Goal: Task Accomplishment & Management: Complete application form

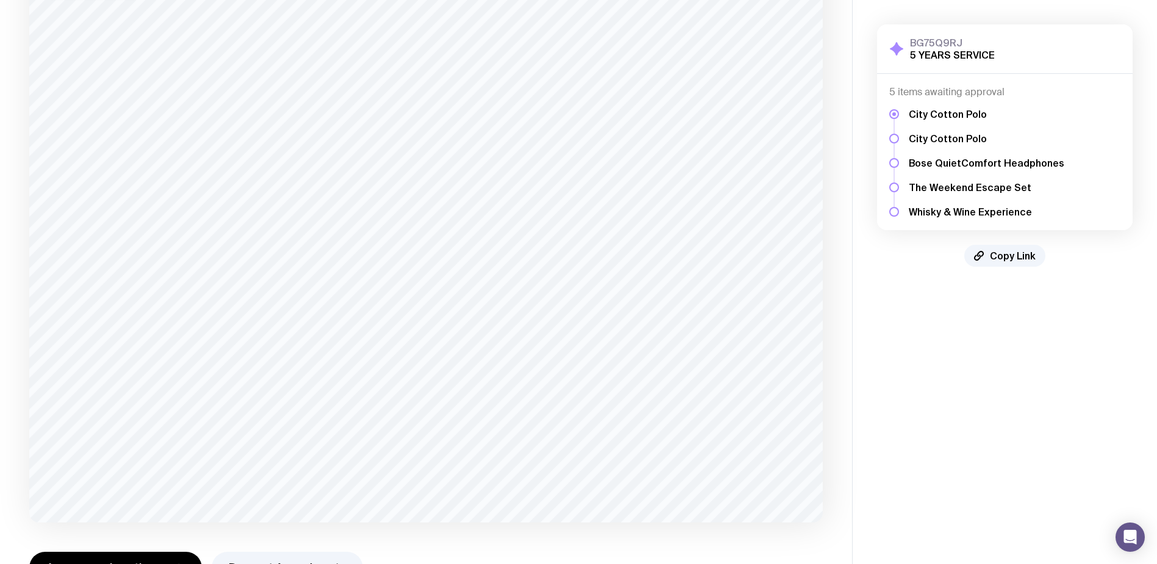
scroll to position [173, 0]
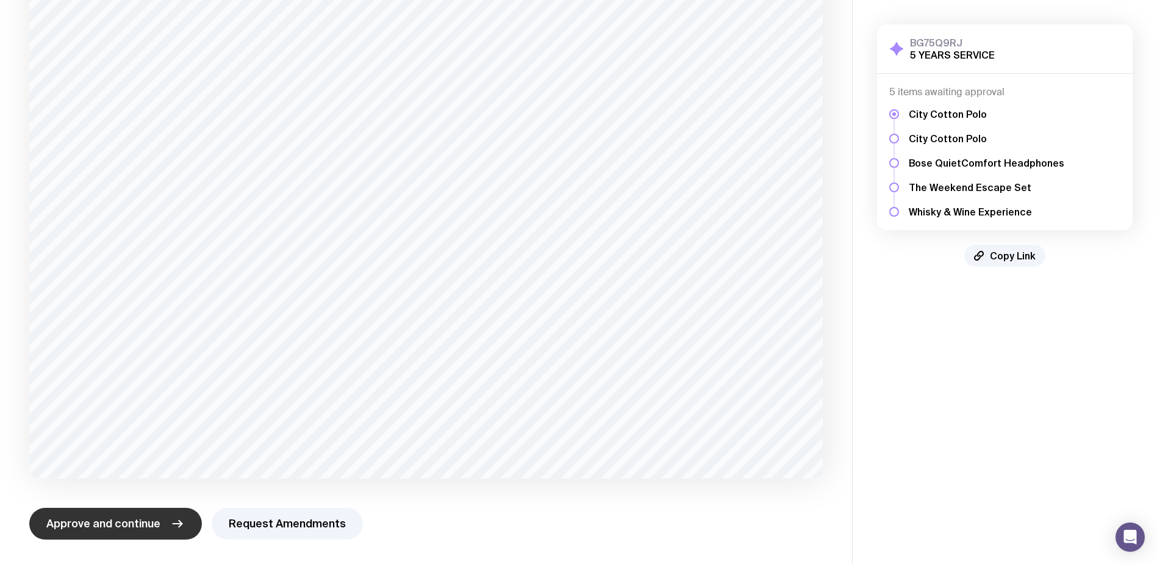
click at [109, 520] on span "Approve and continue" at bounding box center [103, 523] width 114 height 15
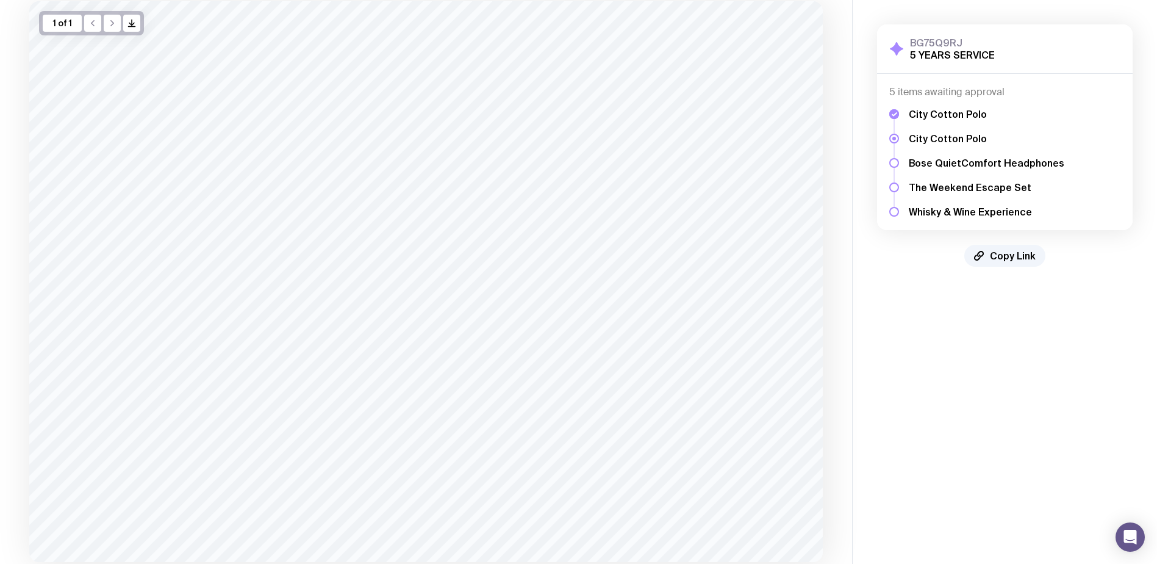
scroll to position [167, 0]
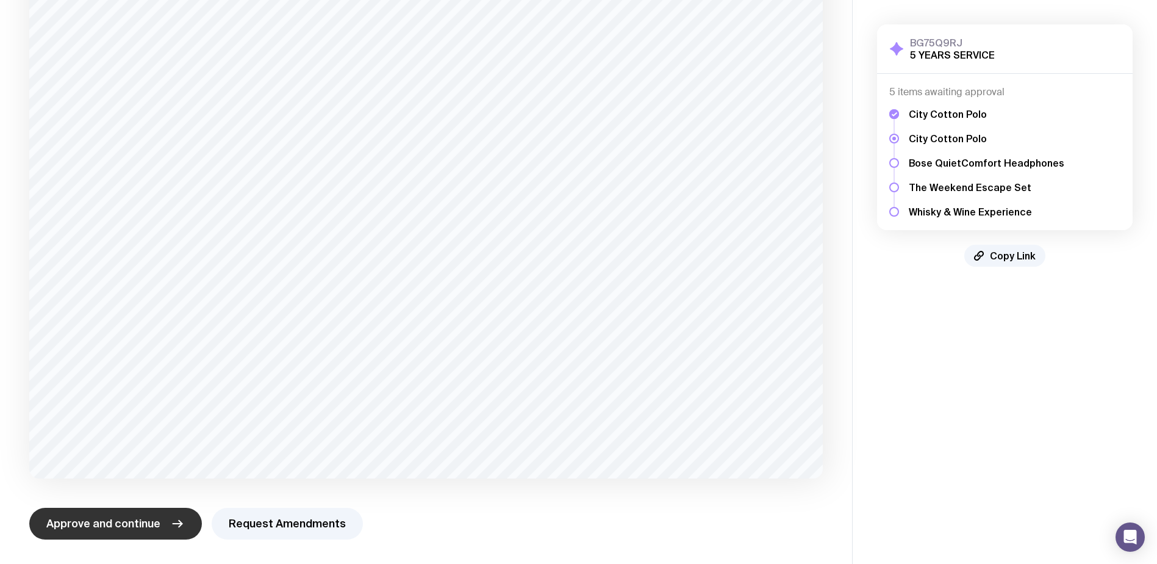
click at [122, 520] on span "Approve and continue" at bounding box center [103, 523] width 114 height 15
click at [142, 520] on span "Approve and continue" at bounding box center [103, 523] width 114 height 15
click at [268, 532] on button "Request Amendments" at bounding box center [287, 524] width 151 height 32
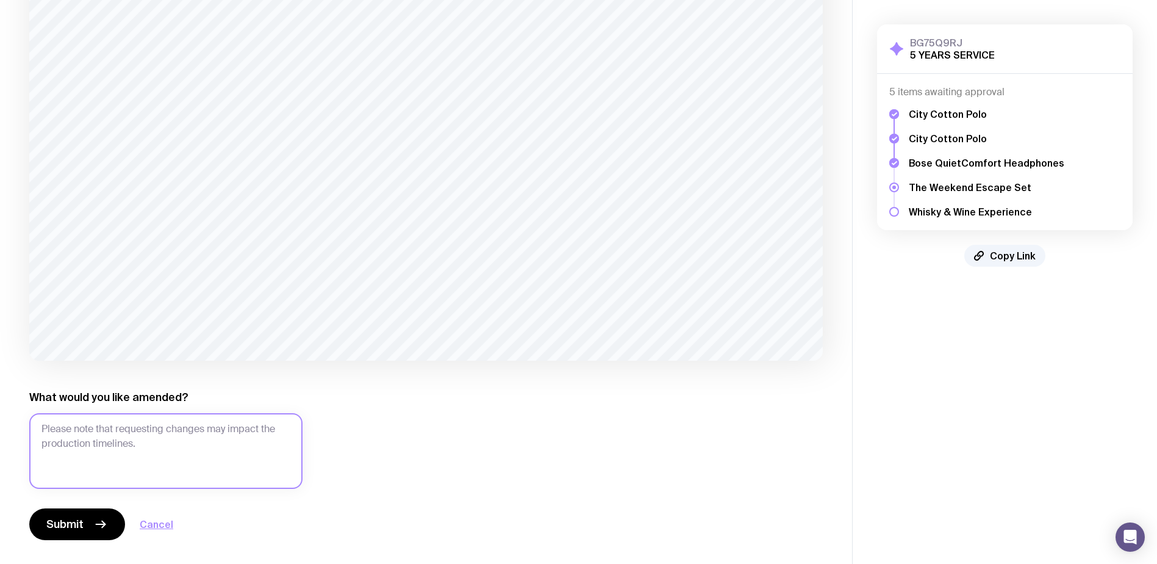
scroll to position [285, 0]
click at [168, 448] on textarea "What would you like amended?" at bounding box center [165, 450] width 273 height 76
type textarea "Please can we use [GEOGRAPHIC_DATA]'s logo not just Glencores."
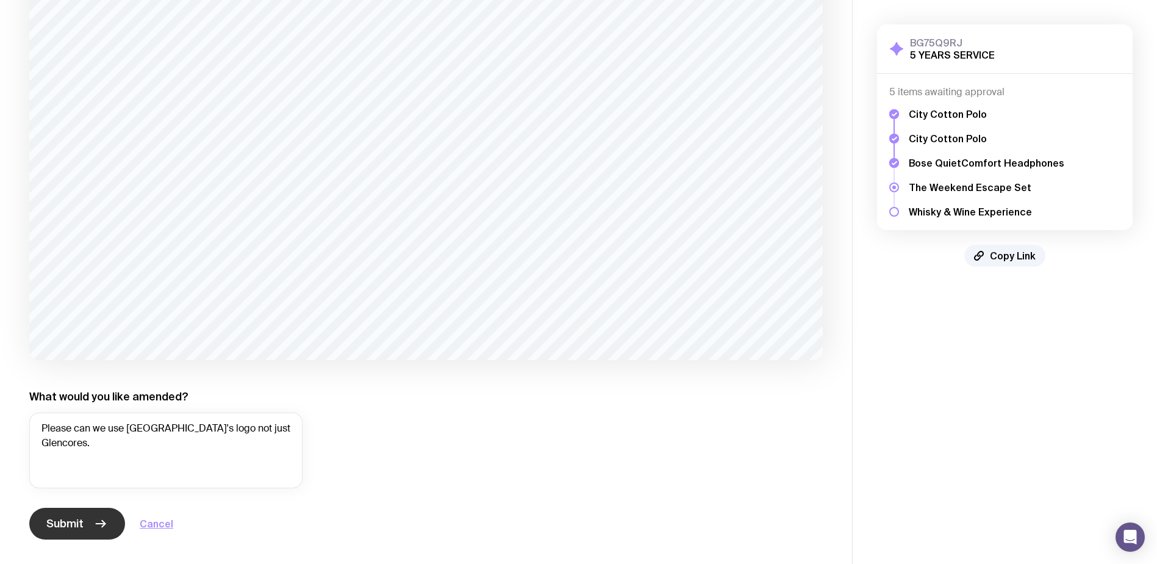
click at [68, 525] on span "Submit" at bounding box center [64, 523] width 37 height 15
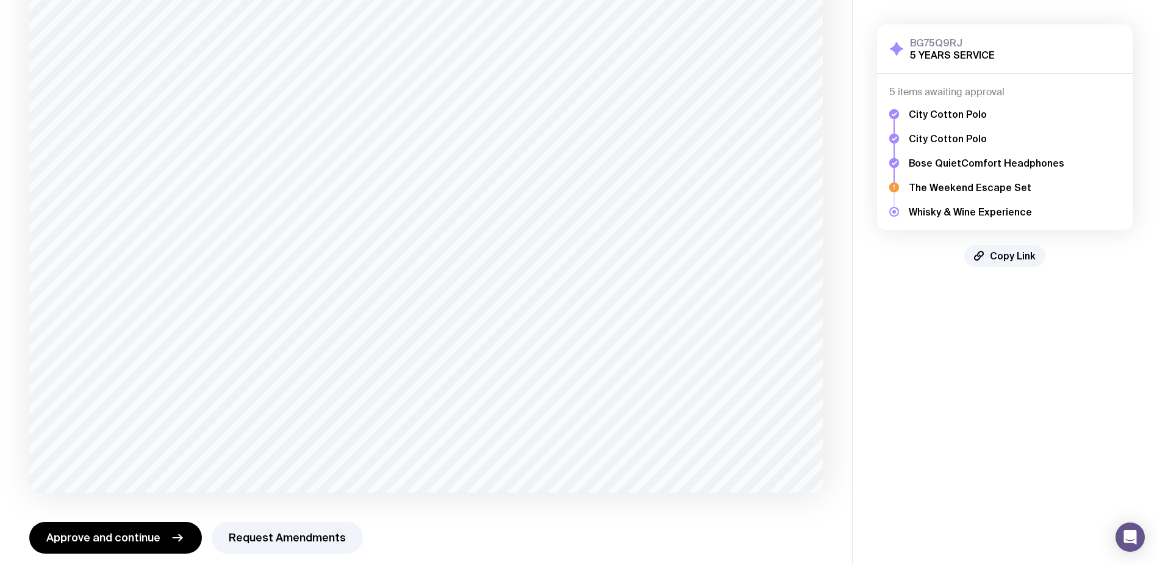
scroll to position [167, 0]
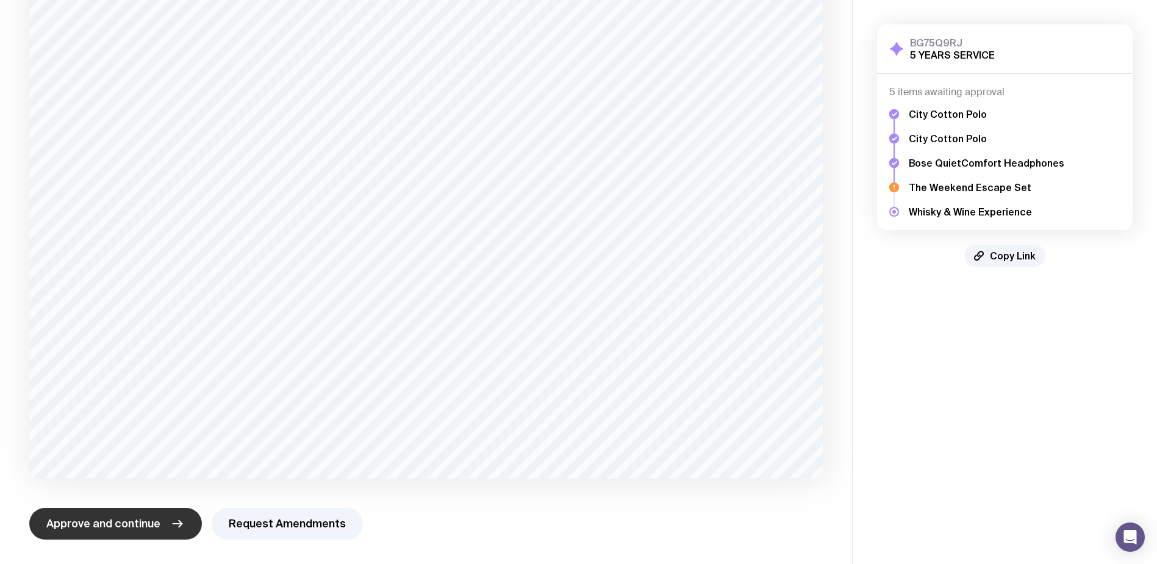
click at [104, 530] on span "Approve and continue" at bounding box center [103, 523] width 114 height 15
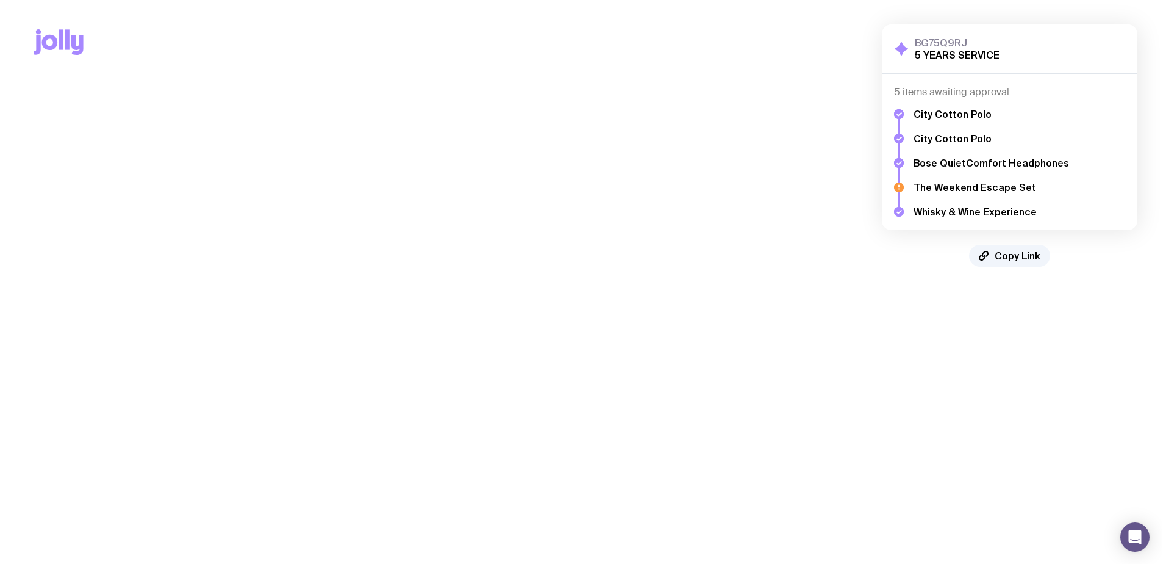
scroll to position [0, 0]
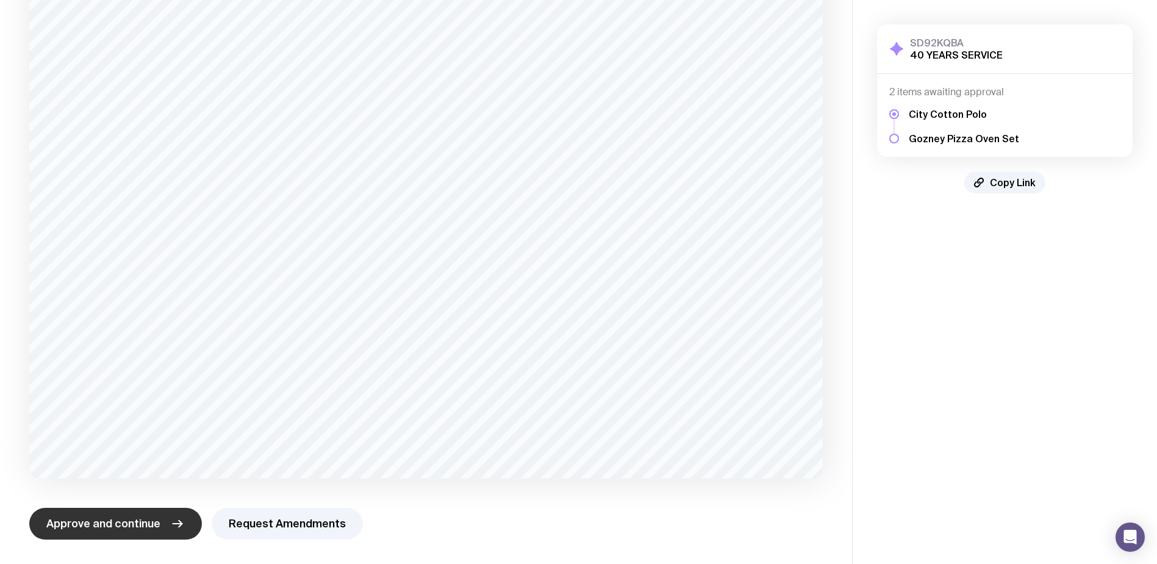
click at [95, 526] on span "Approve and continue" at bounding box center [103, 523] width 114 height 15
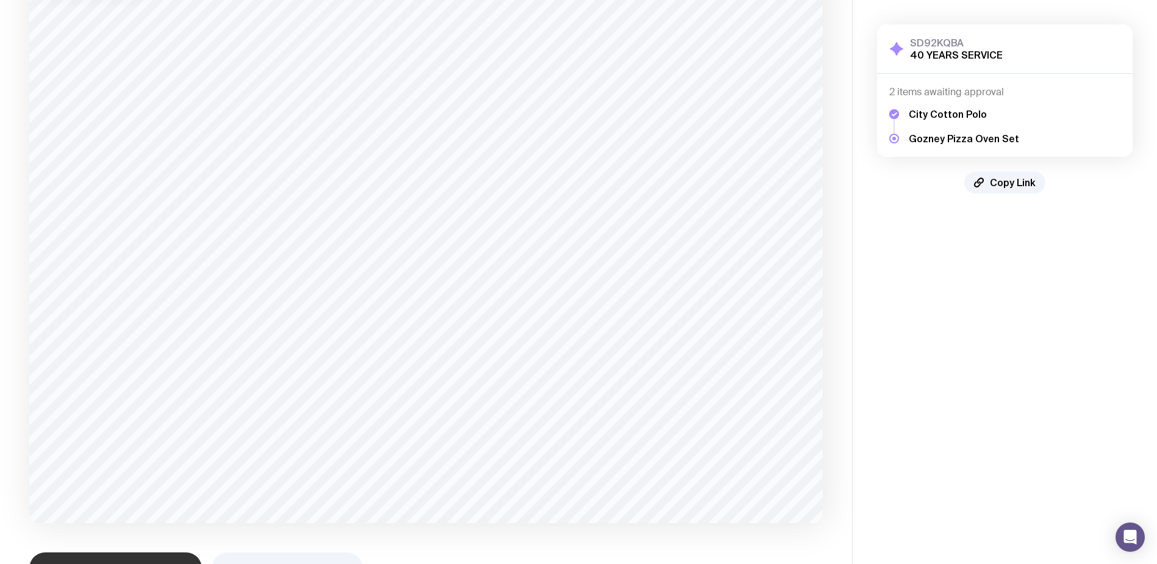
scroll to position [167, 0]
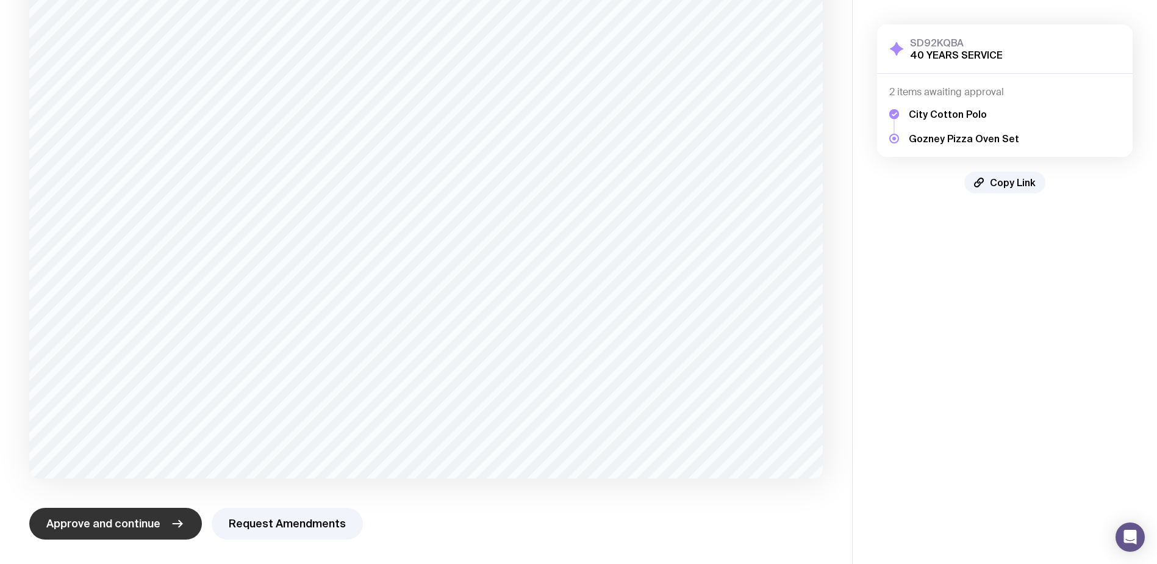
click at [124, 526] on span "Approve and continue" at bounding box center [103, 523] width 114 height 15
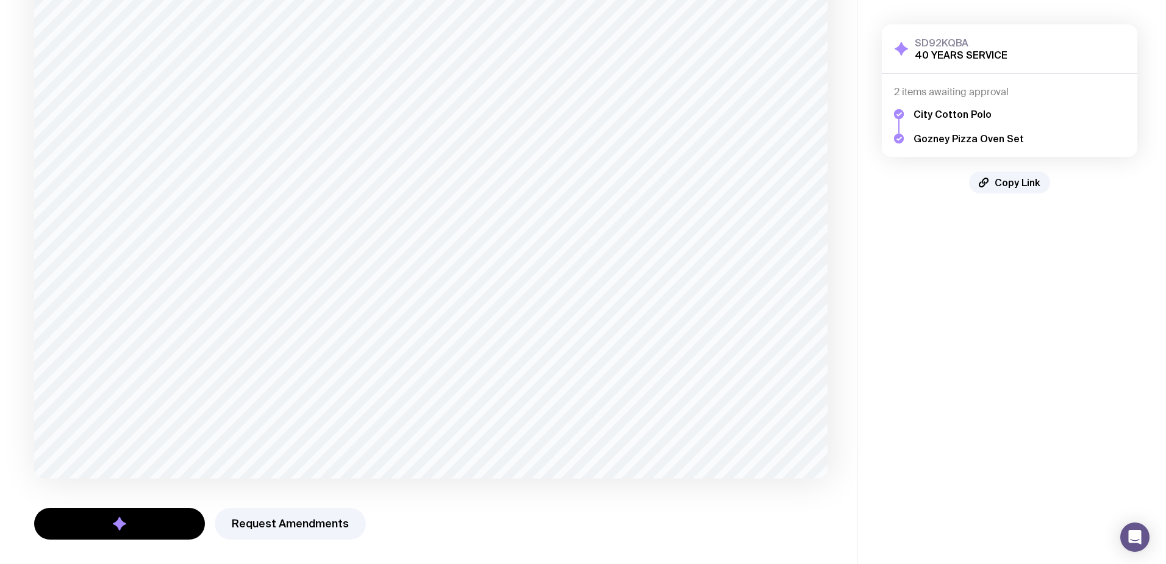
scroll to position [0, 0]
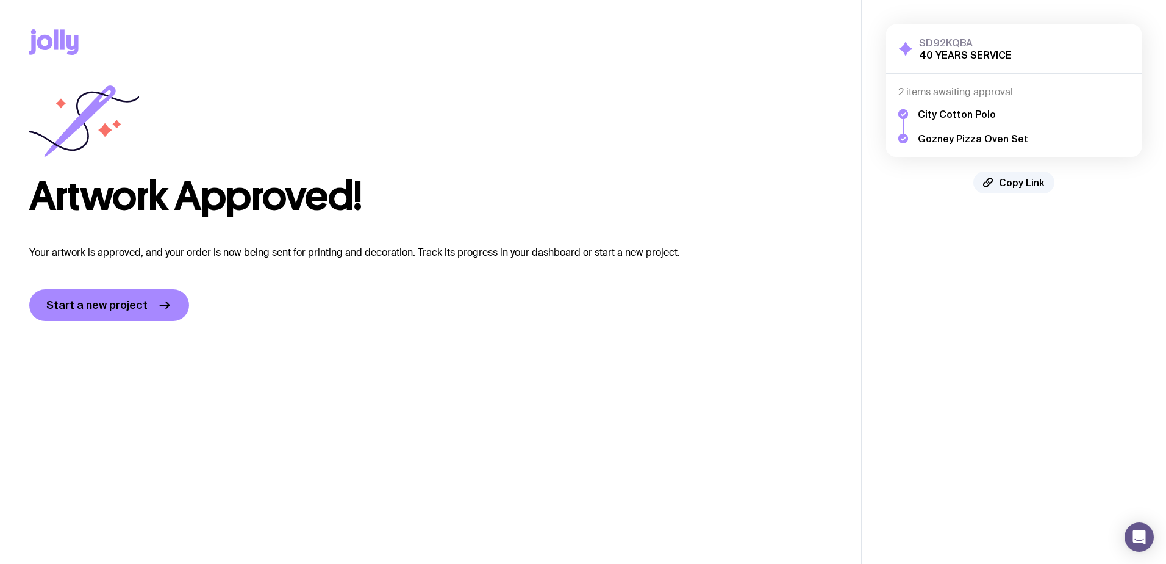
click at [314, 225] on div "Artwork Approved! Your artwork is approved, and your order is now being sent fo…" at bounding box center [430, 202] width 803 height 237
